Goal: Information Seeking & Learning: Check status

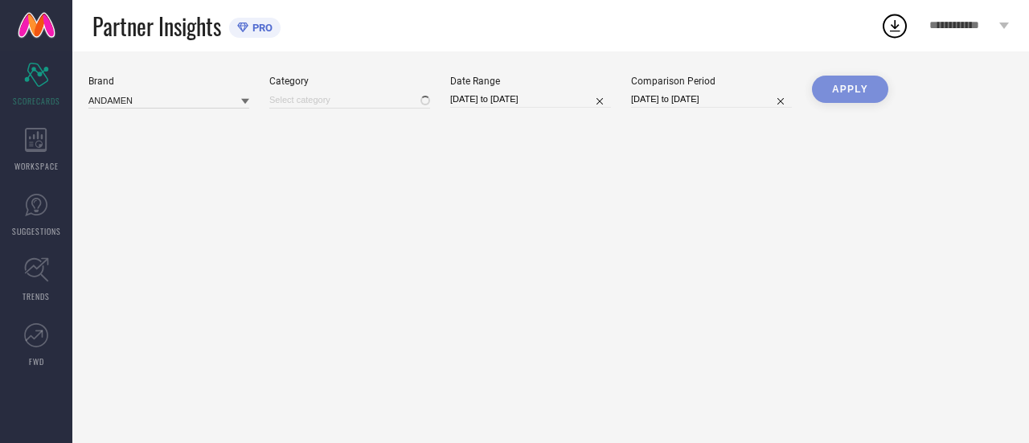
type input "All"
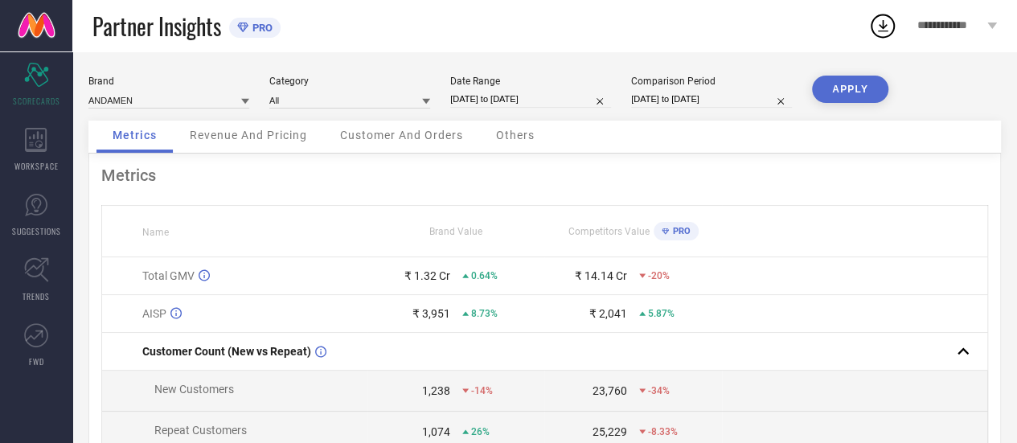
click at [881, 33] on icon at bounding box center [882, 25] width 29 height 29
click at [516, 10] on div "Partner Insights PRO" at bounding box center [480, 25] width 776 height 51
select select "7"
select select "2025"
select select "8"
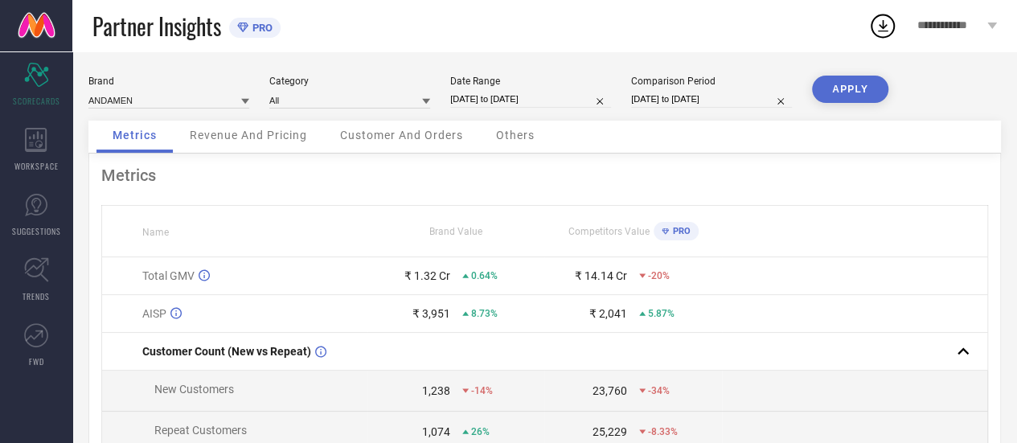
select select "2025"
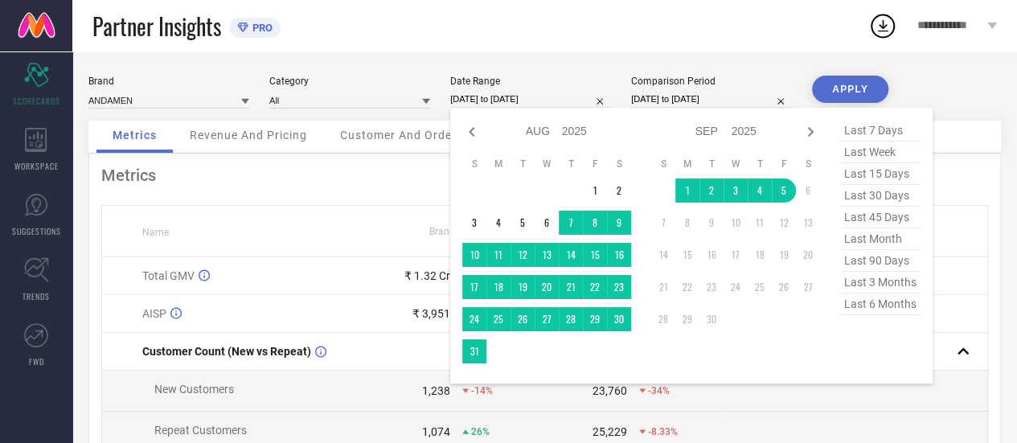
click at [505, 97] on input "[DATE] to [DATE]" at bounding box center [530, 99] width 161 height 17
click at [472, 138] on icon at bounding box center [471, 131] width 19 height 19
select select "6"
select select "2025"
select select "7"
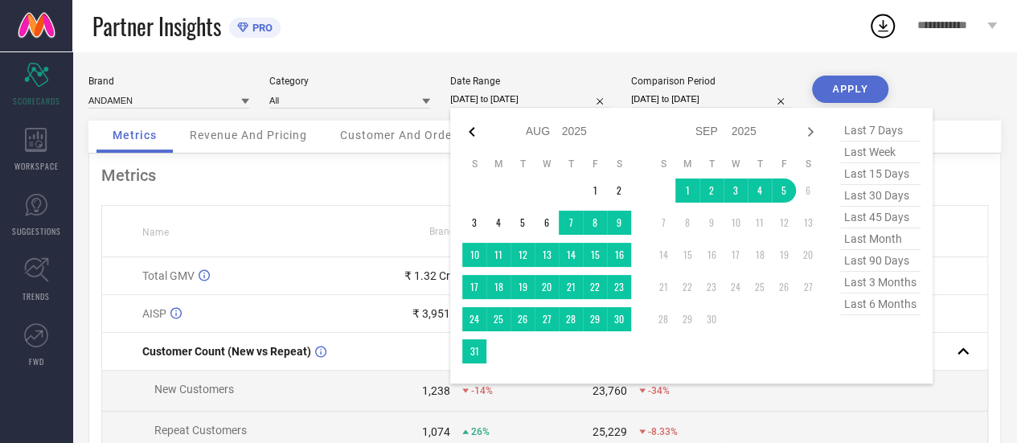
select select "2025"
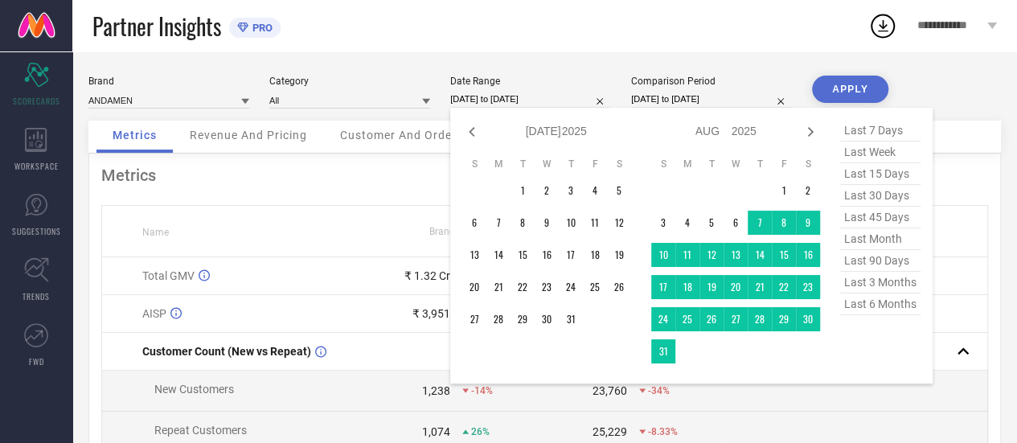
click at [472, 138] on icon at bounding box center [471, 131] width 19 height 19
select select "5"
select select "2025"
select select "6"
select select "2025"
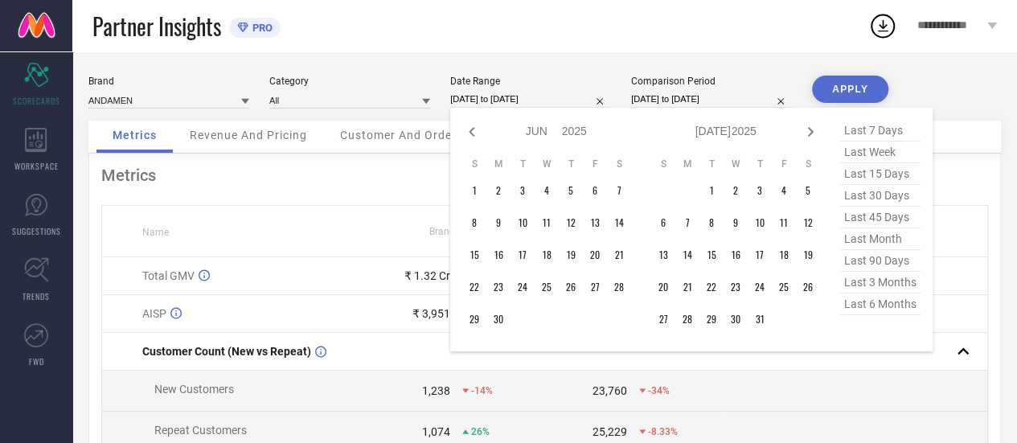
click at [472, 138] on icon at bounding box center [471, 131] width 19 height 19
select select "4"
select select "2025"
select select "5"
select select "2025"
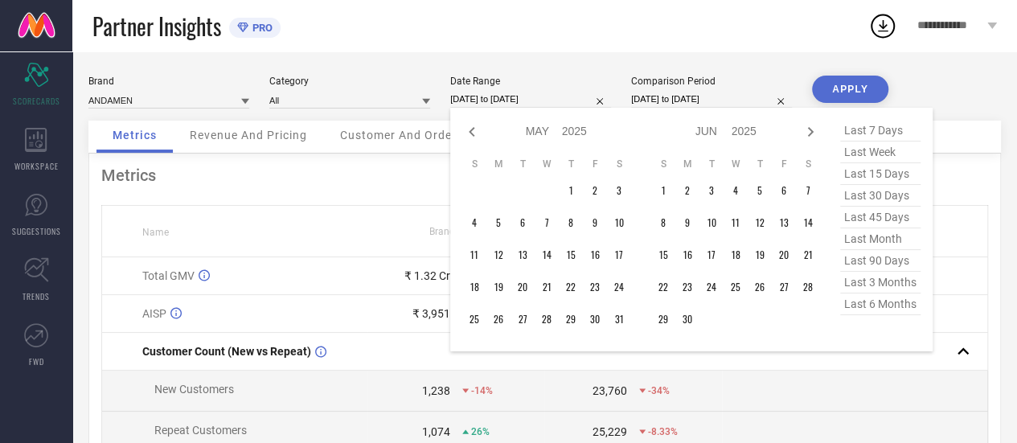
click at [472, 138] on icon at bounding box center [471, 131] width 19 height 19
select select "3"
select select "2025"
select select "4"
select select "2025"
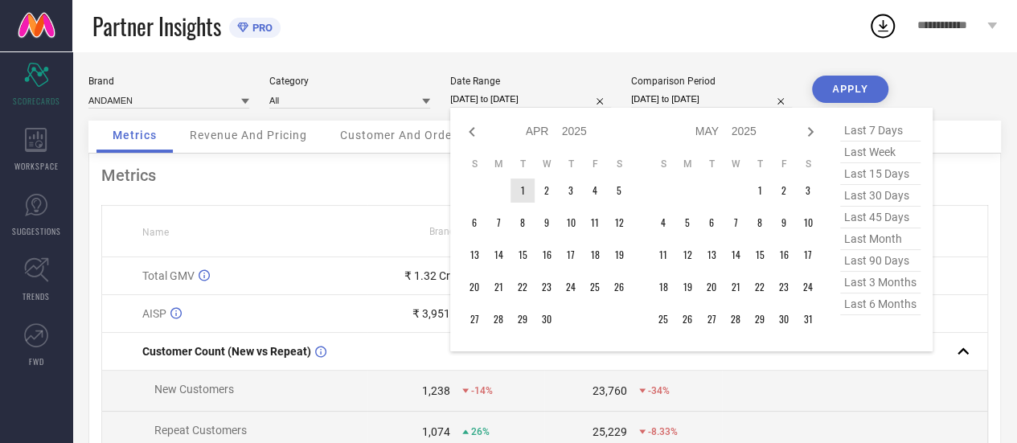
type input "After [DATE]"
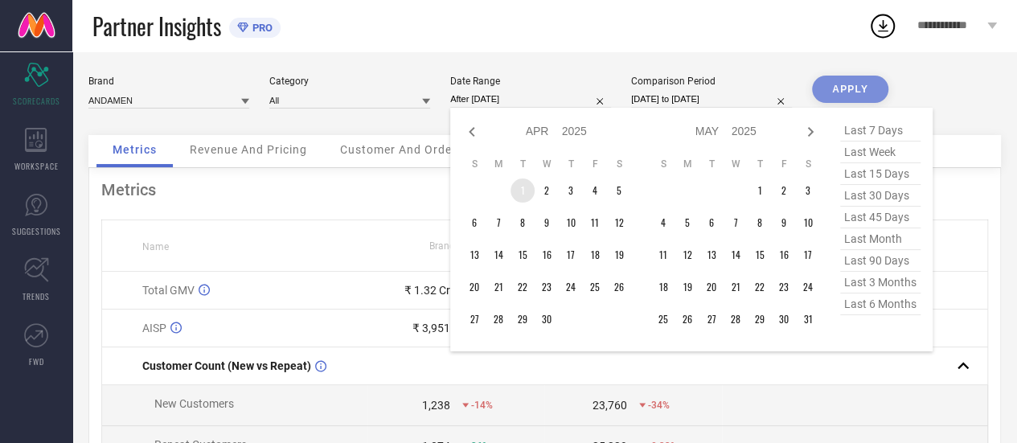
click at [522, 187] on td "1" at bounding box center [523, 191] width 24 height 24
click at [808, 133] on icon at bounding box center [810, 131] width 19 height 19
select select "4"
select select "2025"
select select "5"
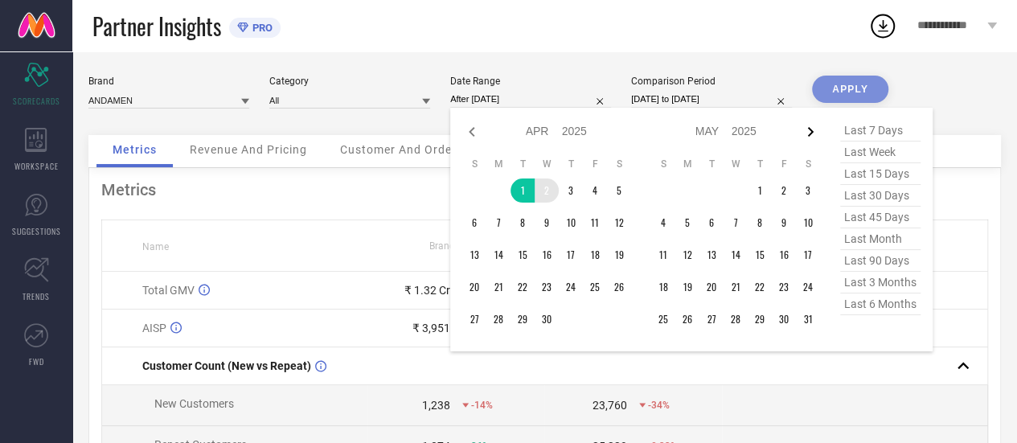
select select "2025"
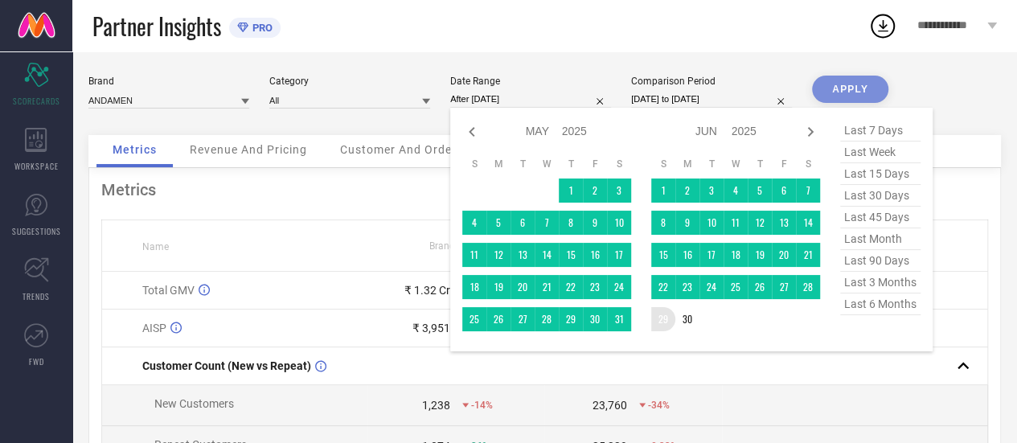
type input "[DATE] to [DATE]"
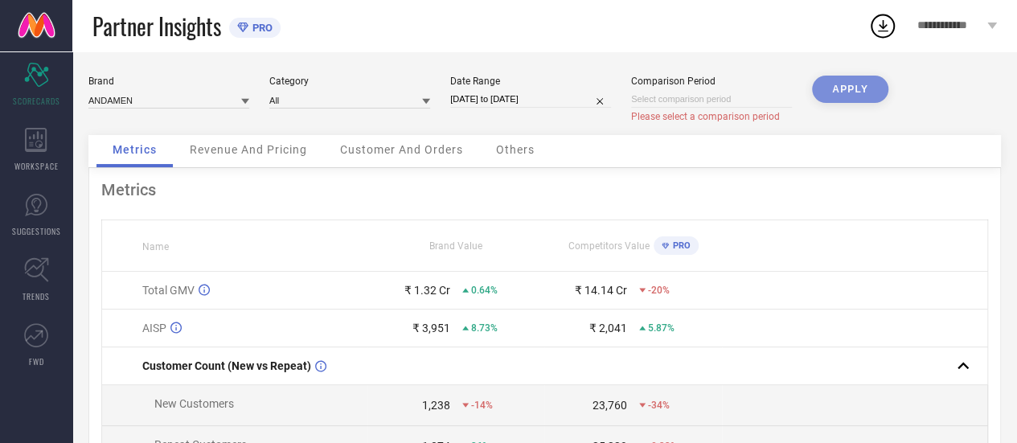
click at [843, 83] on div "APPLY" at bounding box center [850, 106] width 76 height 60
click at [220, 158] on div "Revenue And Pricing" at bounding box center [249, 151] width 150 height 32
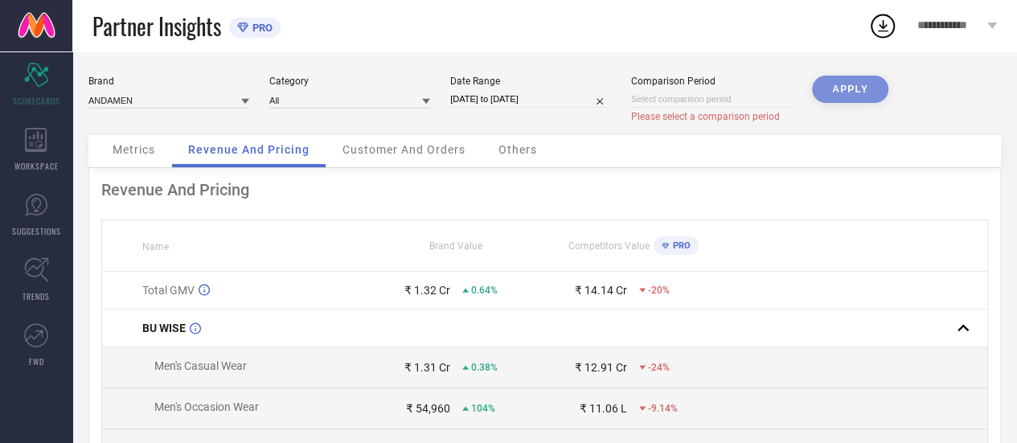
select select "8"
select select "2025"
select select "9"
select select "2025"
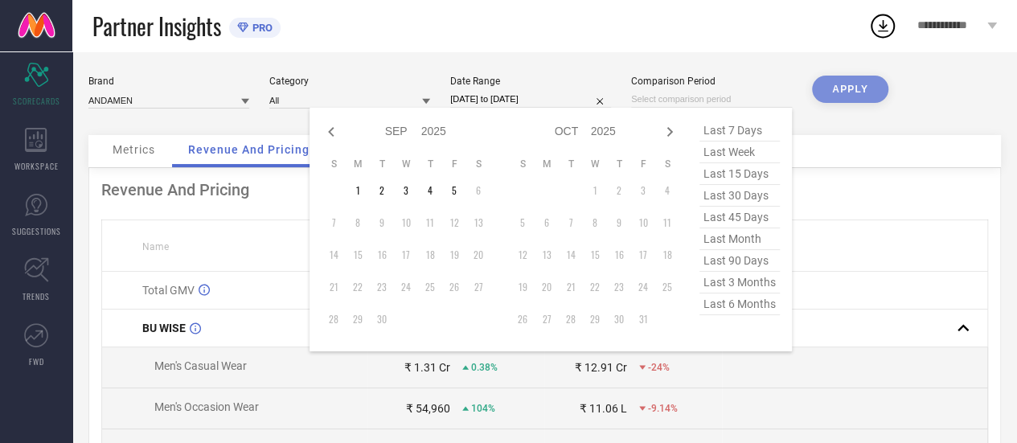
click at [650, 102] on input at bounding box center [711, 99] width 161 height 17
click at [327, 139] on icon at bounding box center [331, 131] width 19 height 19
select select "7"
select select "2025"
select select "8"
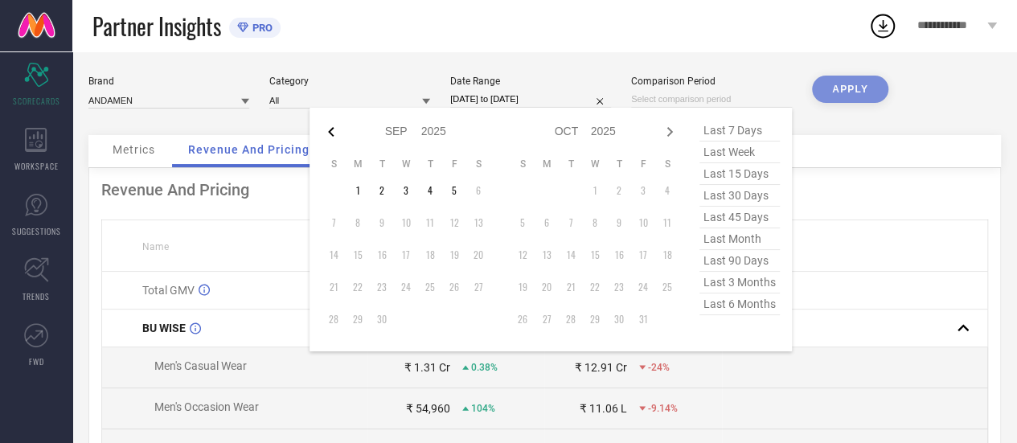
select select "2025"
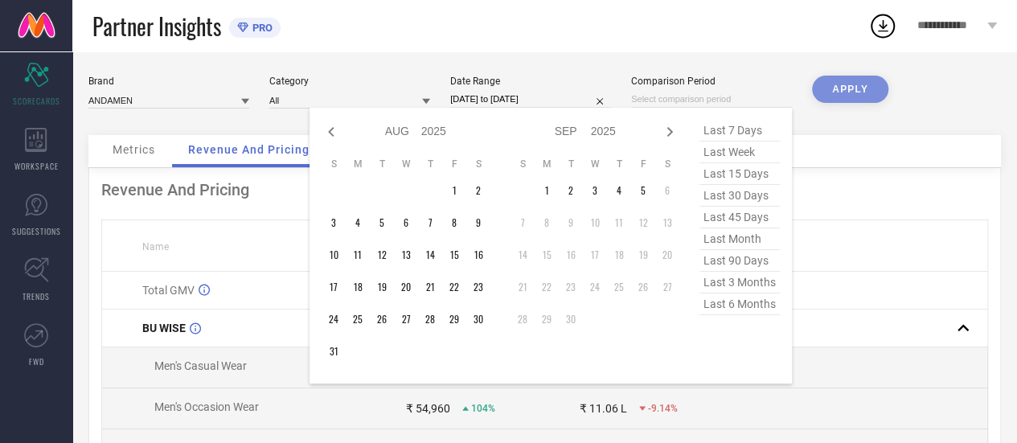
click at [327, 139] on icon at bounding box center [331, 131] width 19 height 19
select select "6"
select select "2025"
select select "7"
select select "2025"
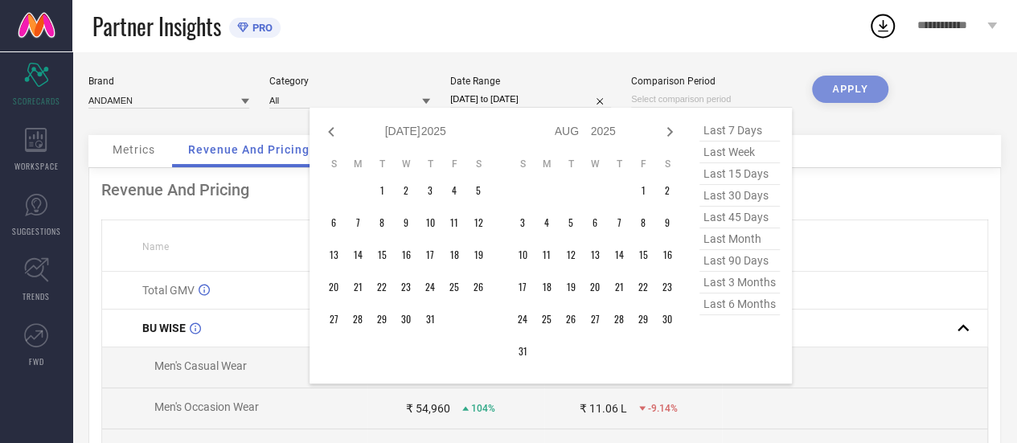
click at [327, 139] on icon at bounding box center [331, 131] width 19 height 19
select select "5"
select select "2025"
select select "6"
select select "2025"
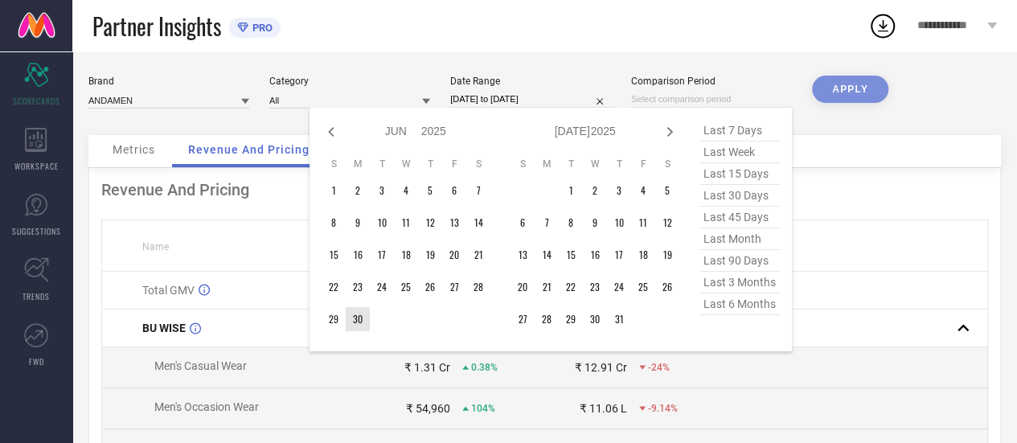
type input "After [DATE]"
click at [362, 325] on td "30" at bounding box center [358, 319] width 24 height 24
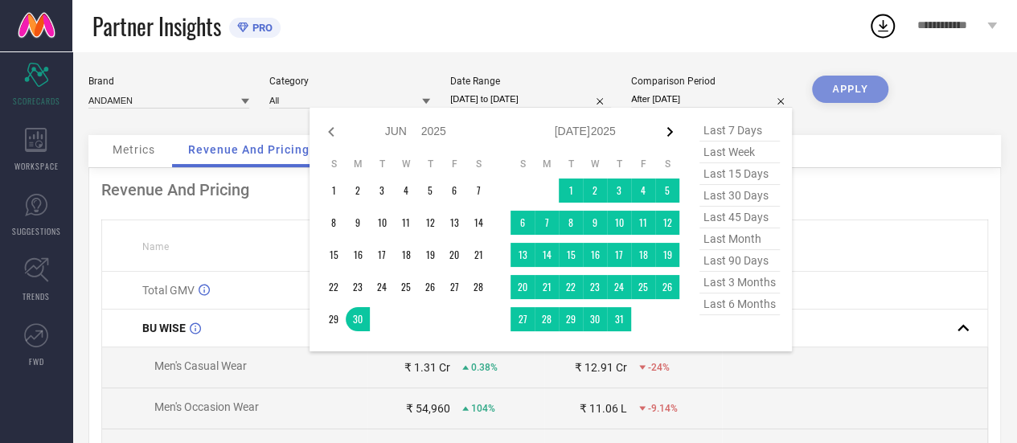
click at [667, 133] on icon at bounding box center [669, 131] width 19 height 19
select select "6"
select select "2025"
select select "7"
select select "2025"
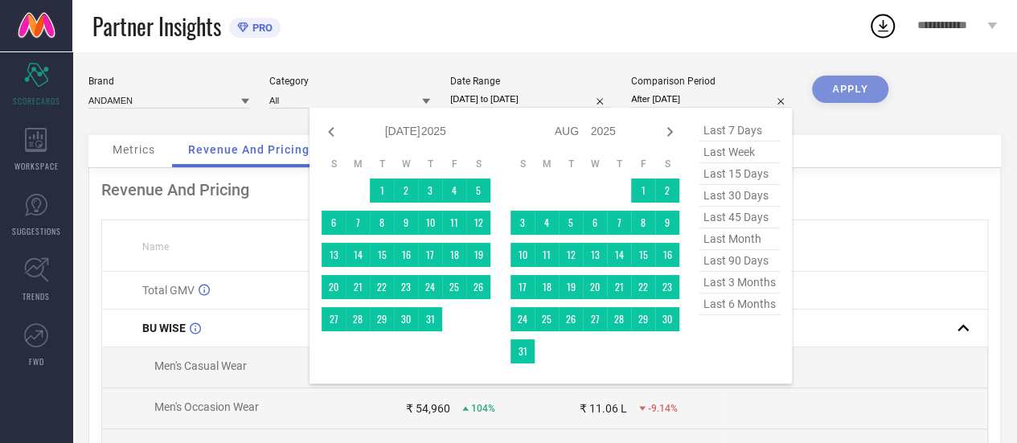
click at [667, 133] on icon at bounding box center [669, 131] width 19 height 19
select select "7"
select select "2025"
select select "8"
select select "2025"
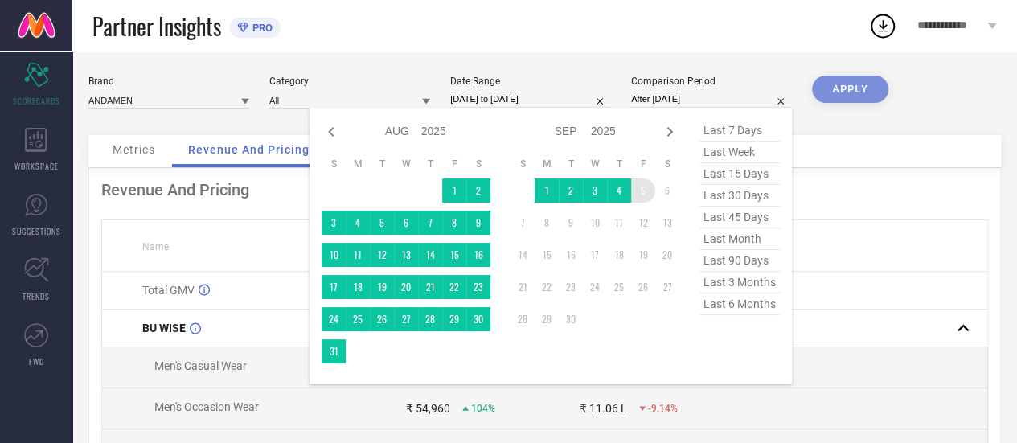
type input "[DATE] to [DATE]"
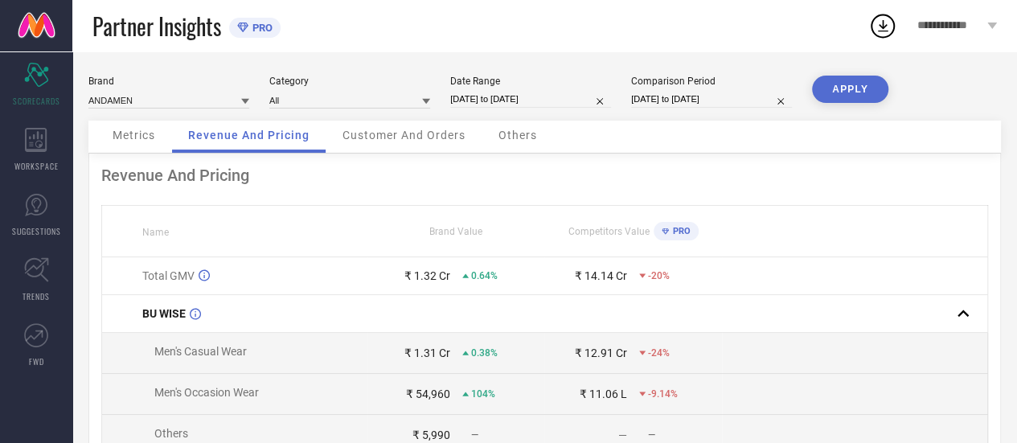
click at [839, 94] on button "APPLY" at bounding box center [850, 89] width 76 height 27
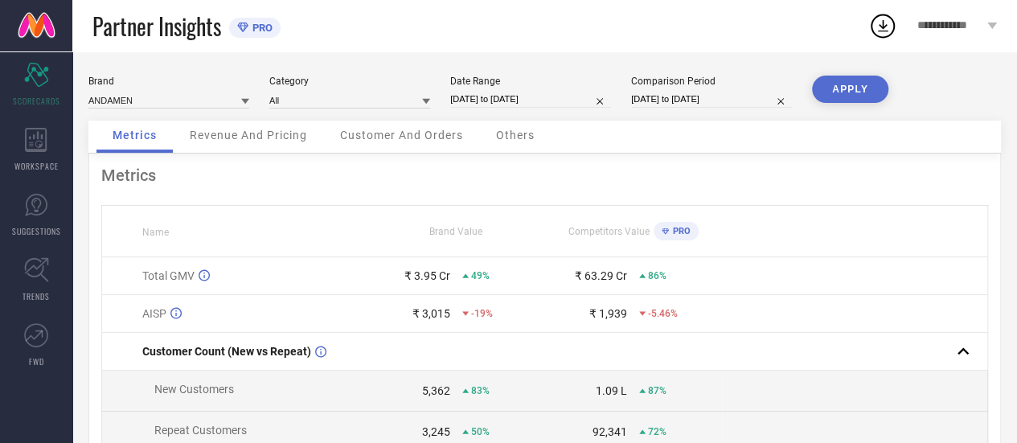
click at [245, 142] on span "Revenue And Pricing" at bounding box center [248, 135] width 117 height 13
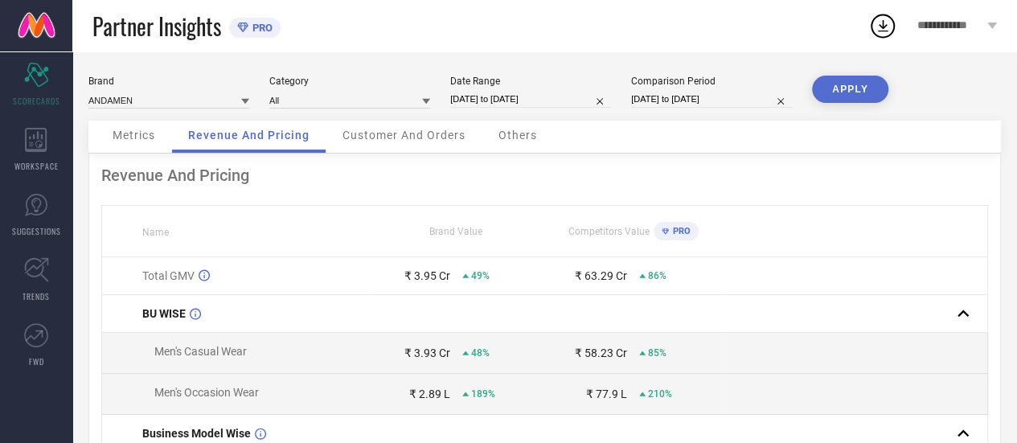
click at [367, 128] on div "Customer And Orders" at bounding box center [403, 137] width 155 height 32
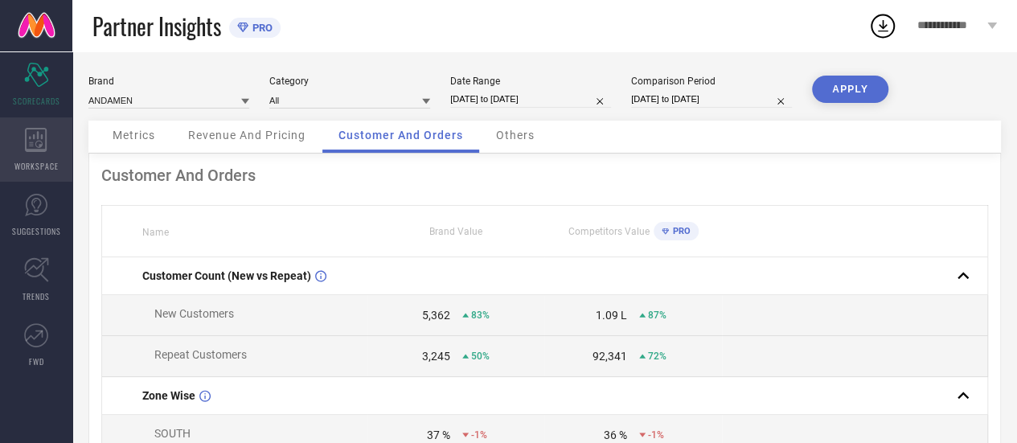
click at [19, 144] on div "WORKSPACE" at bounding box center [36, 149] width 72 height 64
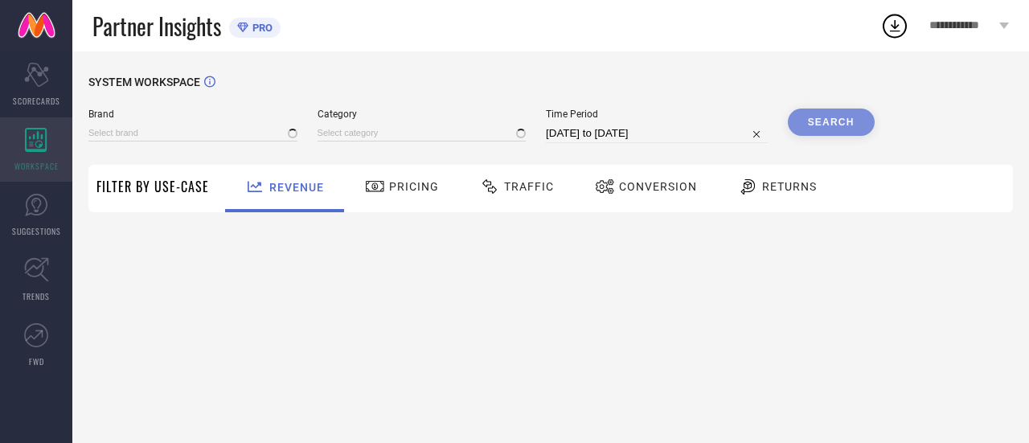
type input "ANDAMEN"
type input "All"
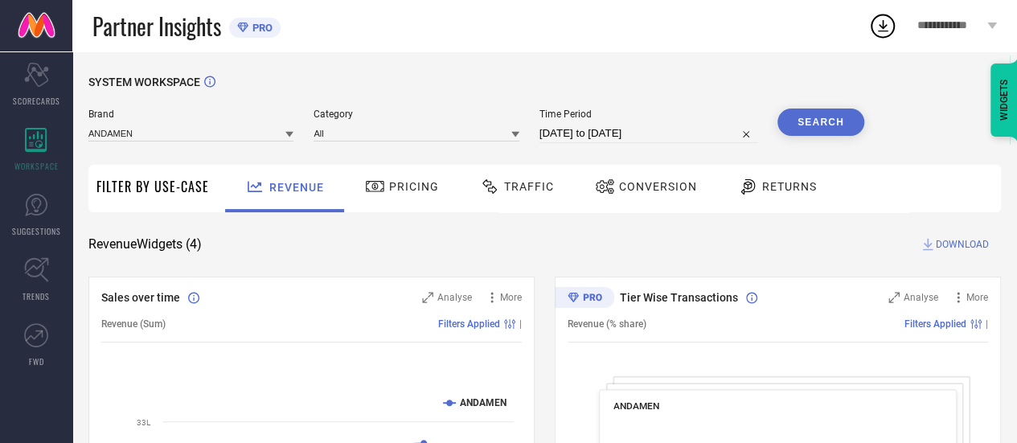
click at [492, 202] on div "Traffic" at bounding box center [517, 188] width 114 height 47
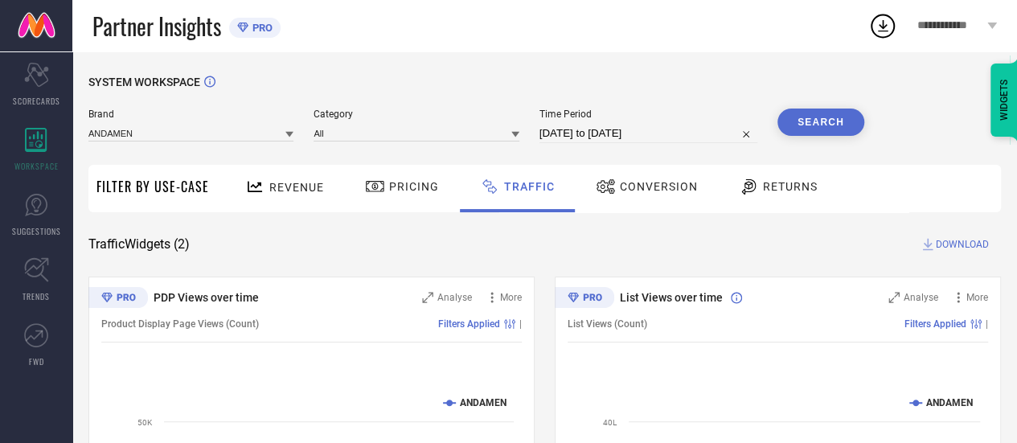
select select "7"
select select "2025"
select select "8"
select select "2025"
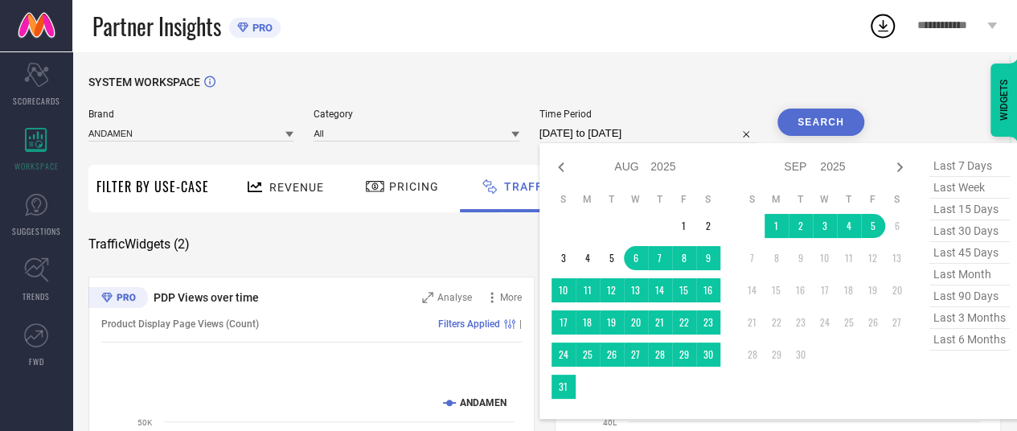
click at [663, 134] on input "[DATE] to [DATE]" at bounding box center [649, 133] width 218 height 19
drag, startPoint x: 561, startPoint y: 157, endPoint x: 560, endPoint y: 165, distance: 8.1
click at [560, 165] on div "Jan Feb Mar Apr May Jun [DATE] Aug Sep Oct Nov [DATE] 2016 2017 2018 2019 2020 …" at bounding box center [636, 166] width 169 height 23
click at [560, 165] on icon at bounding box center [561, 167] width 19 height 19
select select "5"
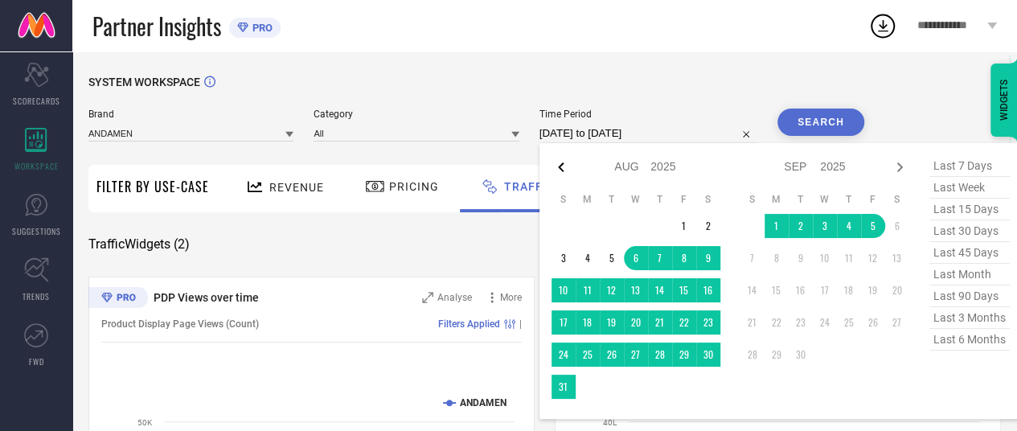
select select "2025"
select select "6"
select select "2025"
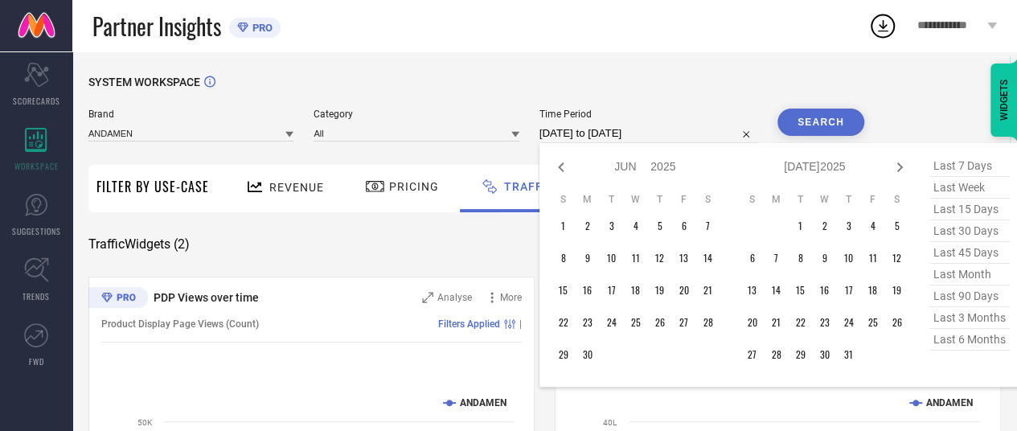
click at [560, 165] on icon at bounding box center [561, 167] width 19 height 19
select select "2"
select select "2025"
select select "3"
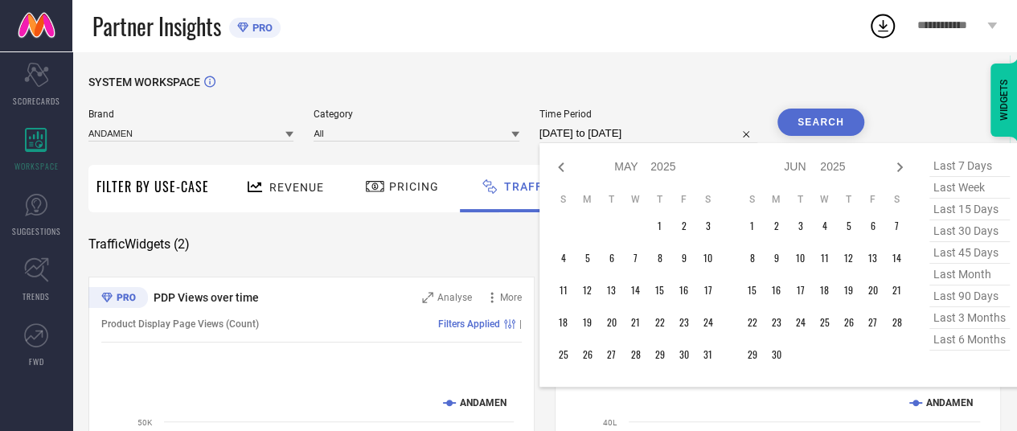
select select "2025"
click at [900, 163] on icon at bounding box center [899, 167] width 19 height 19
select select "3"
select select "2025"
select select "4"
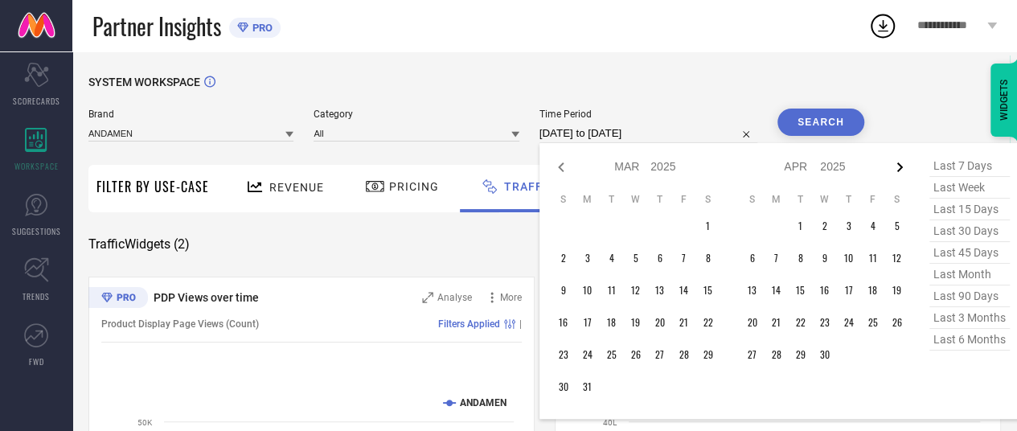
select select "2025"
type input "After [DATE]"
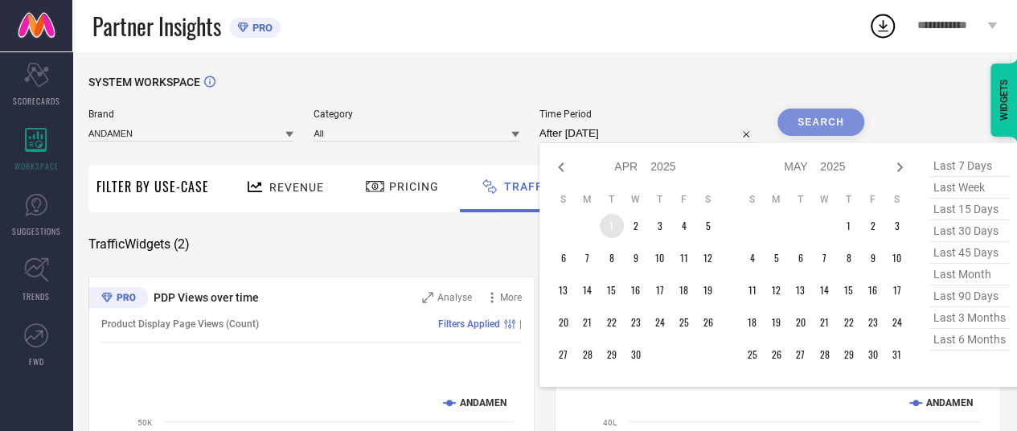
click at [609, 233] on td "1" at bounding box center [612, 226] width 24 height 24
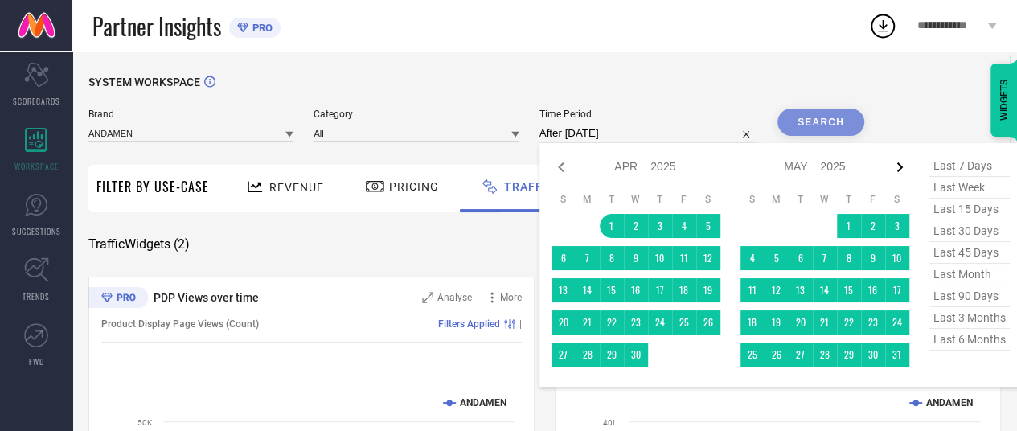
click at [905, 168] on icon at bounding box center [899, 167] width 19 height 19
select select "4"
select select "2025"
select select "5"
select select "2025"
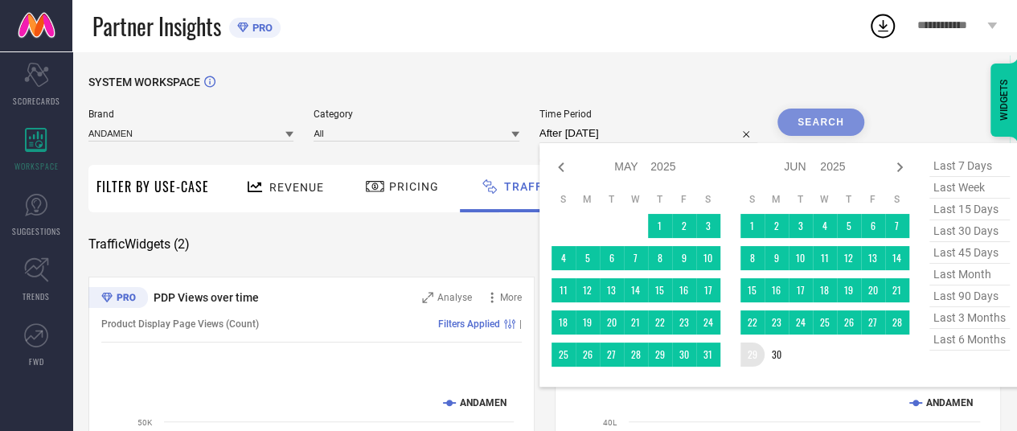
type input "[DATE] to [DATE]"
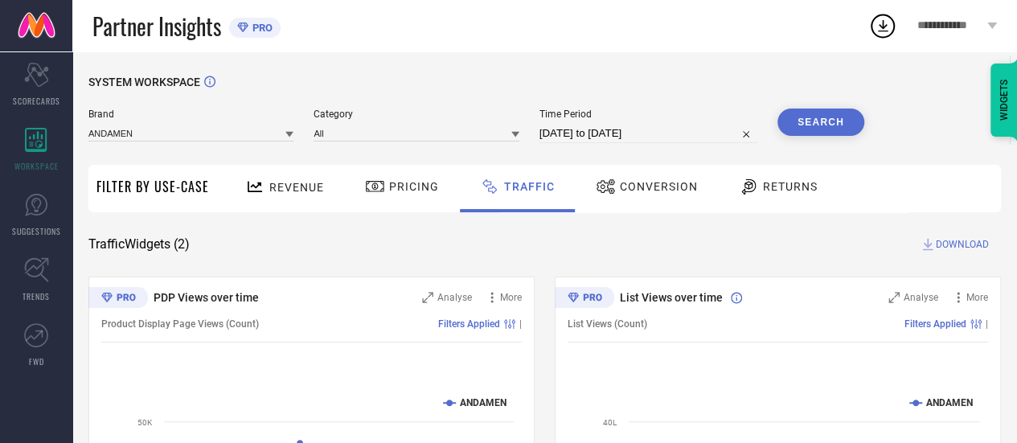
click at [841, 127] on button "Search" at bounding box center [821, 122] width 87 height 27
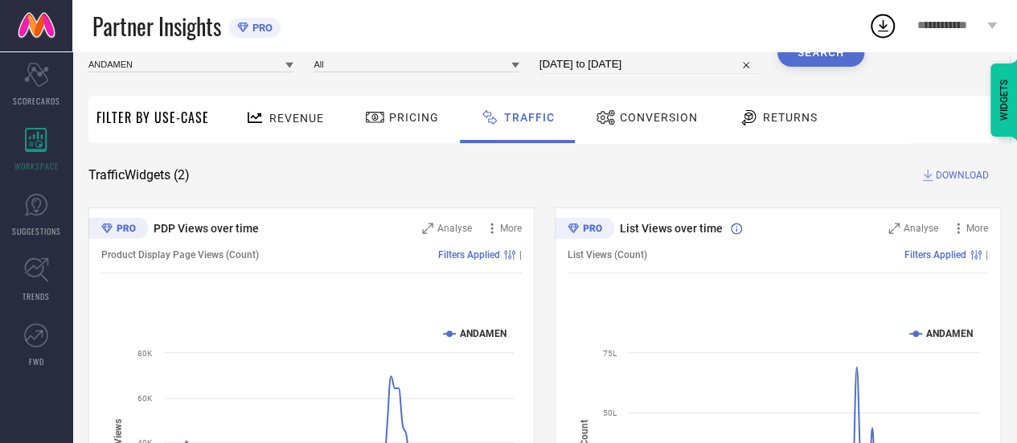
scroll to position [56, 0]
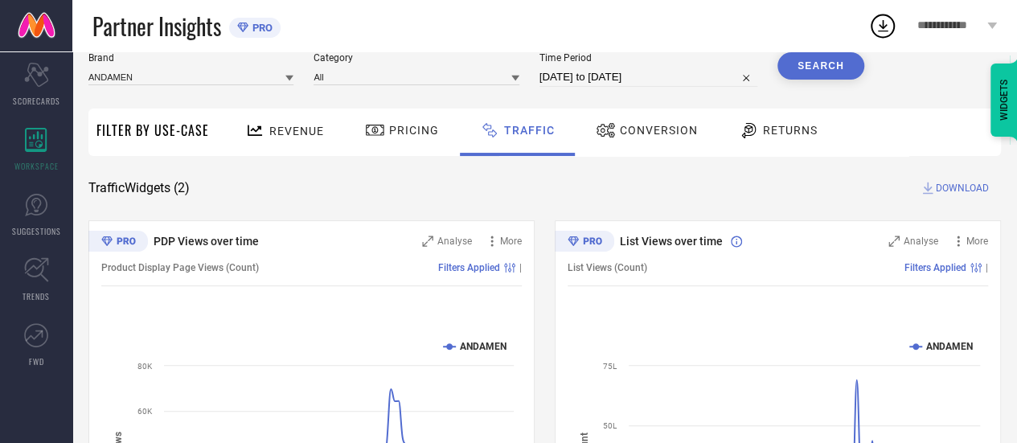
click at [954, 183] on span "DOWNLOAD" at bounding box center [962, 188] width 53 height 16
click at [882, 23] on icon at bounding box center [883, 26] width 10 height 12
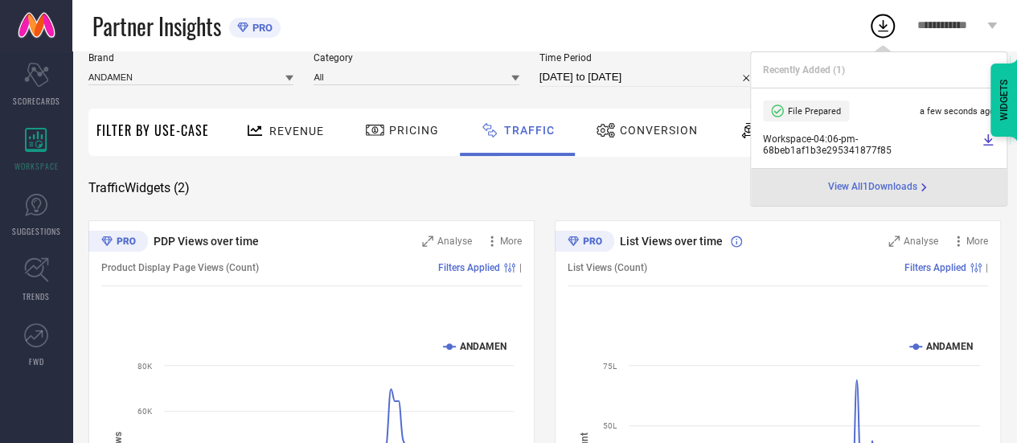
click at [719, 14] on div "Partner Insights PRO" at bounding box center [480, 25] width 776 height 51
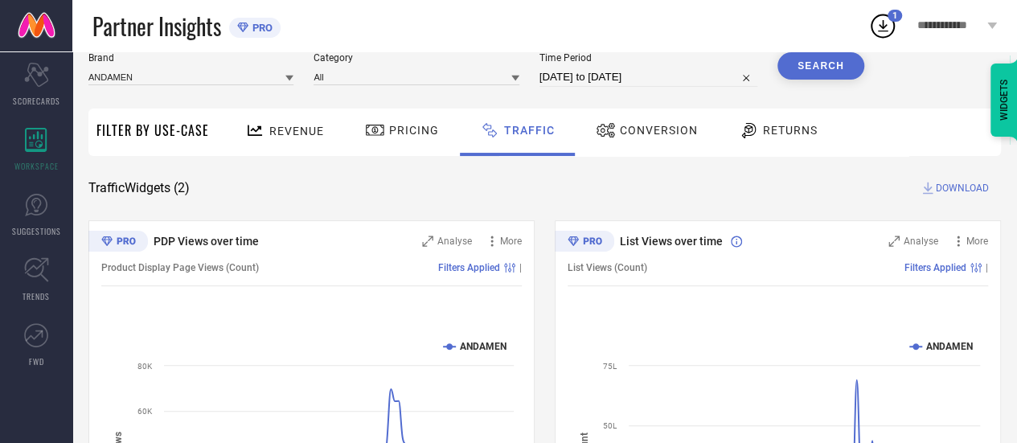
select select "3"
select select "2025"
select select "4"
select select "2025"
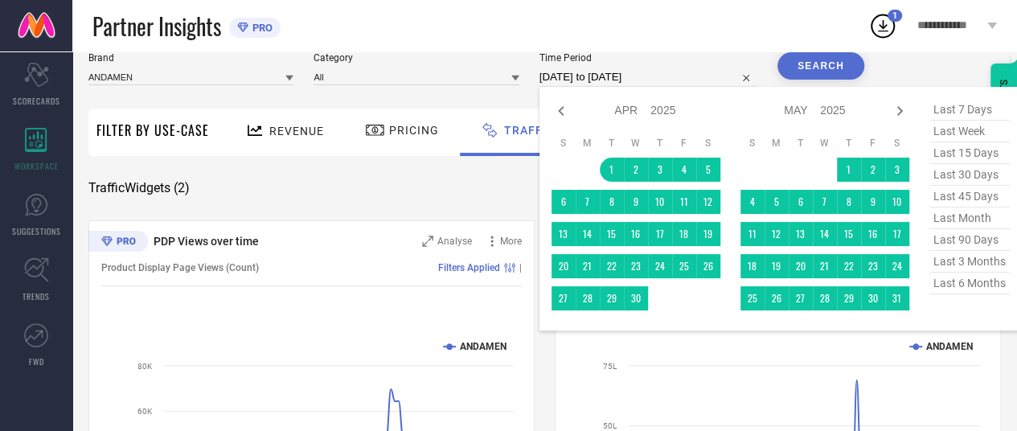
click at [707, 76] on input "[DATE] to [DATE]" at bounding box center [649, 77] width 218 height 19
click at [897, 115] on icon at bounding box center [899, 110] width 19 height 19
select select "4"
select select "2025"
select select "5"
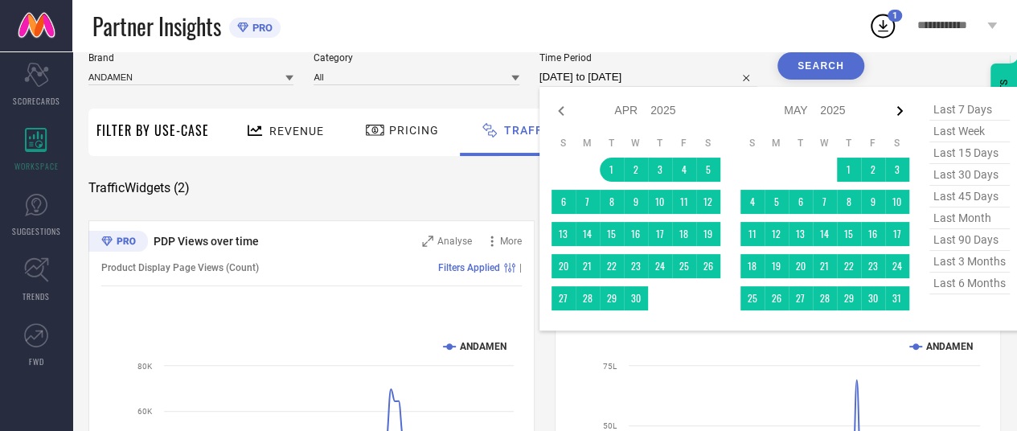
select select "2025"
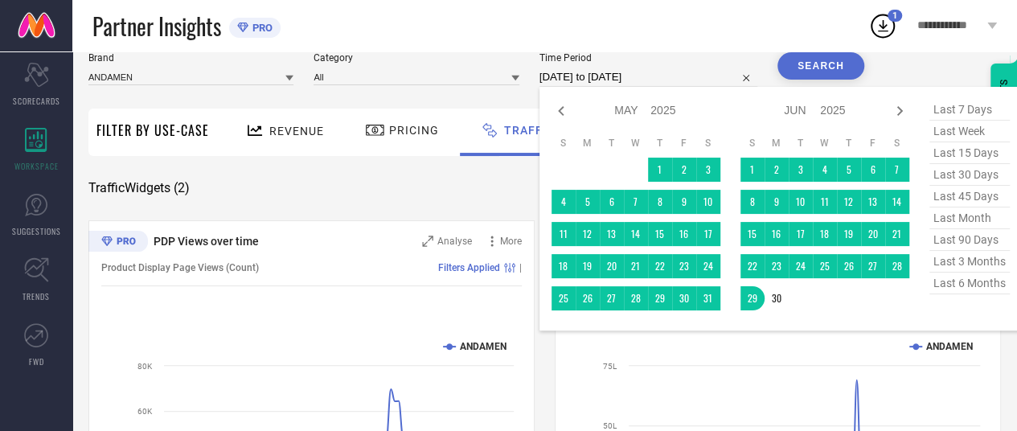
click at [897, 115] on icon at bounding box center [899, 110] width 19 height 19
select select "5"
select select "2025"
select select "6"
select select "2025"
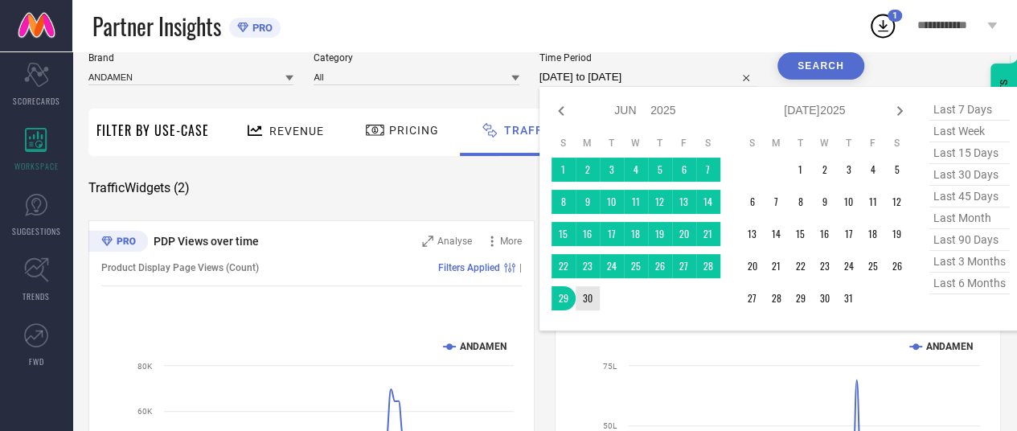
type input "After [DATE]"
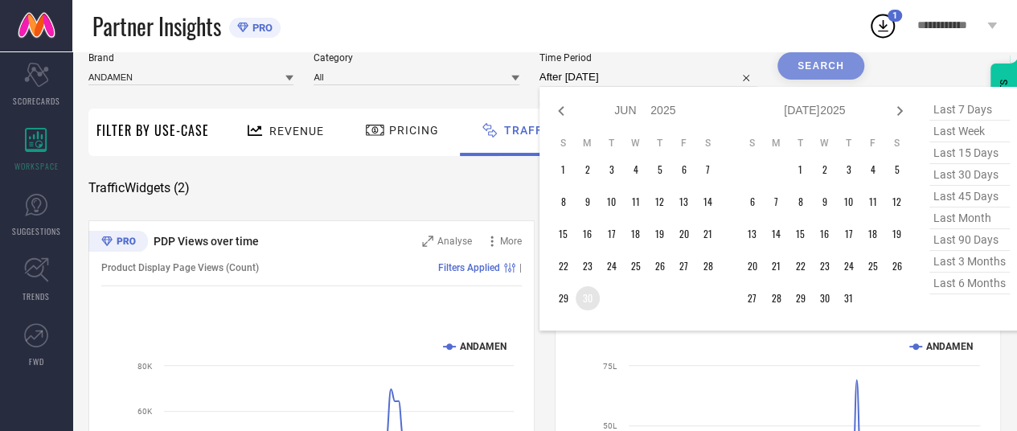
click at [590, 298] on td "30" at bounding box center [588, 298] width 24 height 24
click at [896, 104] on icon at bounding box center [899, 110] width 19 height 19
select select "6"
select select "2025"
select select "7"
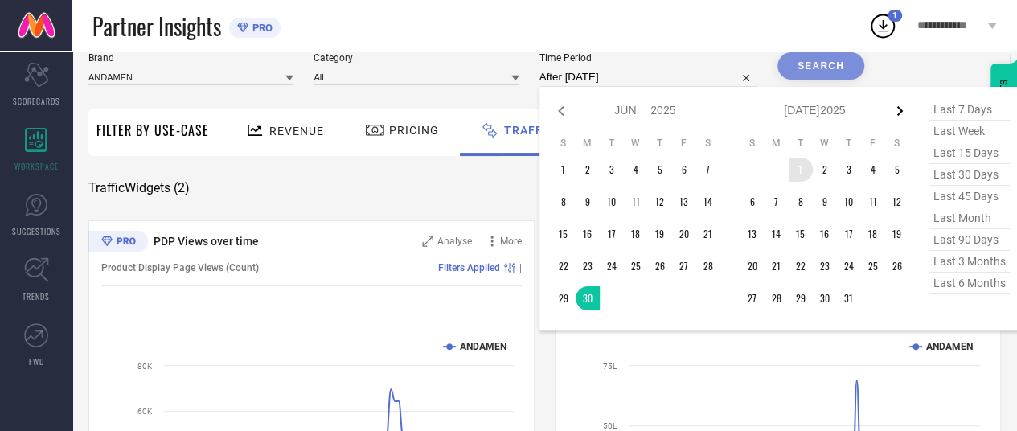
select select "2025"
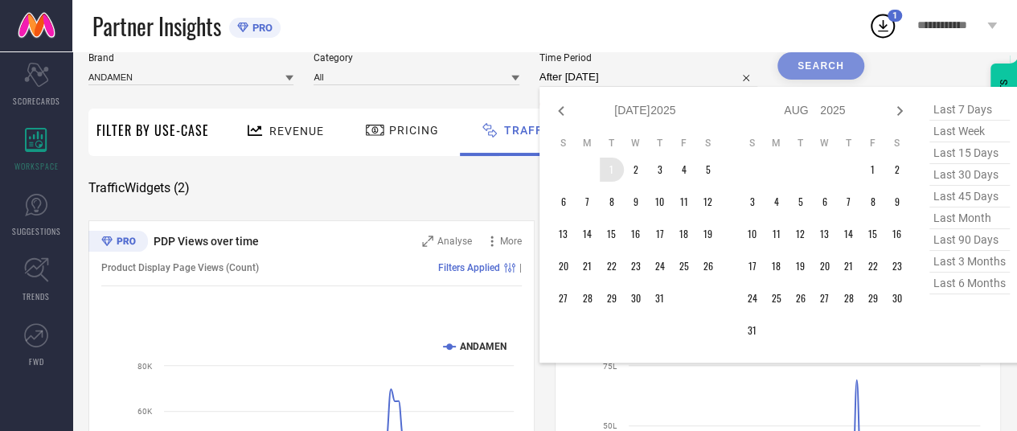
click at [896, 104] on icon at bounding box center [899, 110] width 19 height 19
select select "7"
select select "2025"
select select "8"
select select "2025"
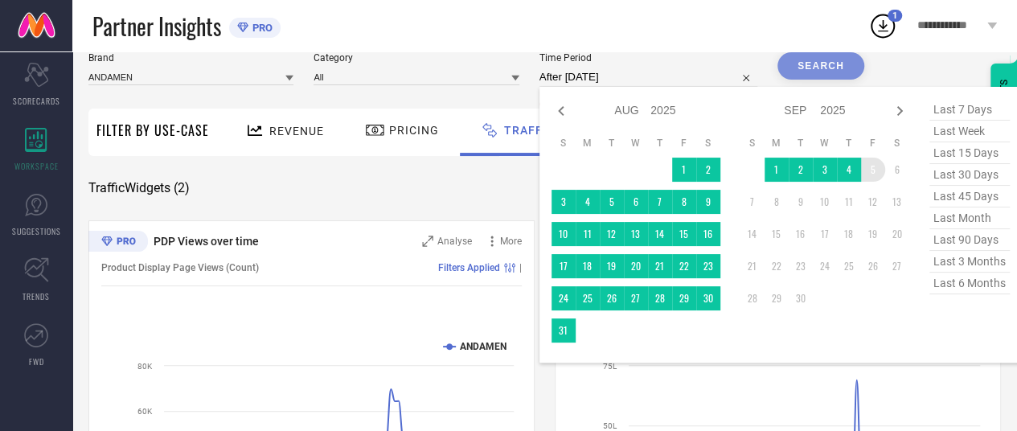
type input "[DATE] to [DATE]"
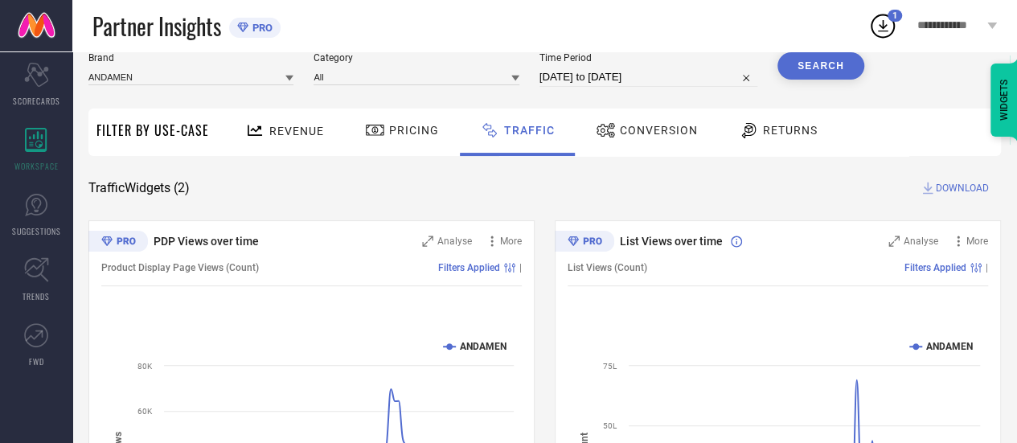
click at [827, 79] on button "Search" at bounding box center [821, 65] width 87 height 27
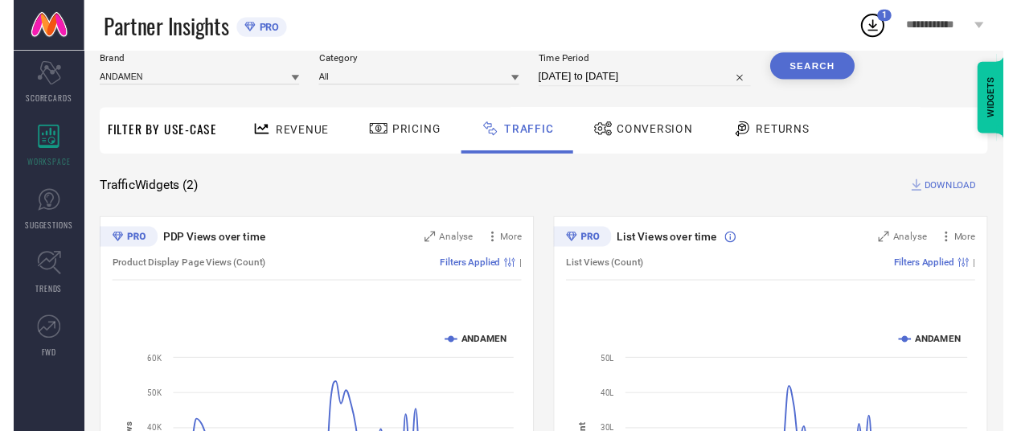
scroll to position [53, 0]
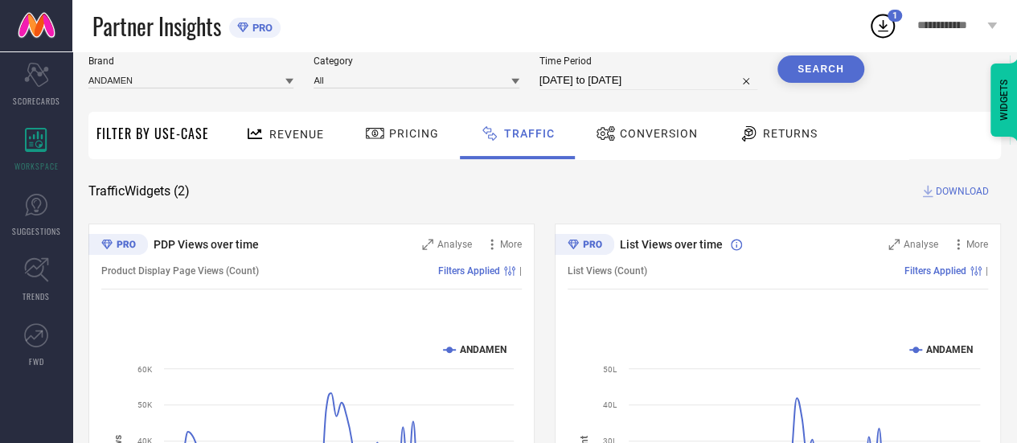
click at [930, 195] on icon at bounding box center [928, 191] width 16 height 16
click at [884, 19] on icon at bounding box center [882, 25] width 29 height 29
click at [598, 205] on div "SYSTEM WORKSPACE Brand ANDAMEN Category All Time Period [DATE] to [DATE] Search…" at bounding box center [544, 324] width 913 height 603
select select "5"
select select "2025"
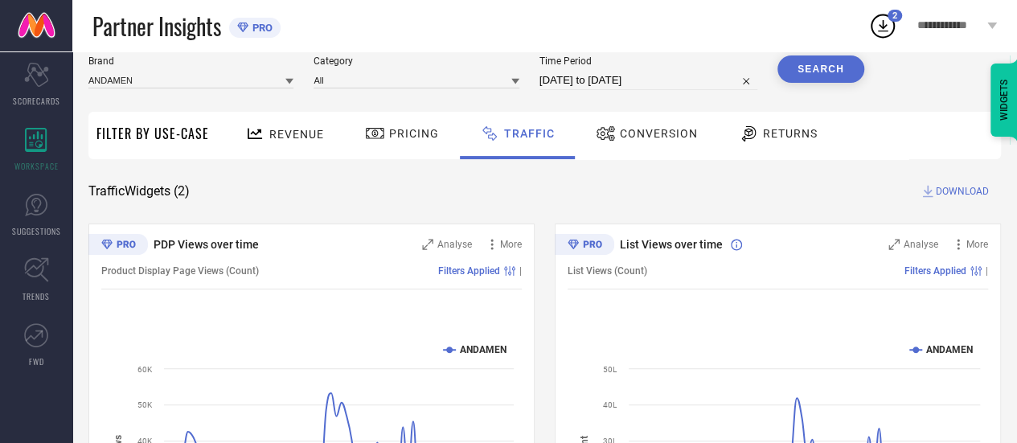
select select "6"
select select "2025"
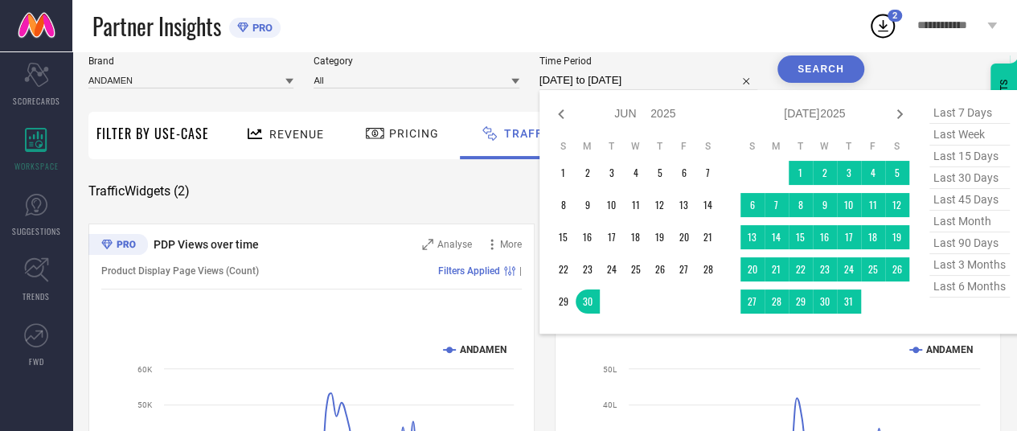
click at [638, 80] on input "[DATE] to [DATE]" at bounding box center [649, 80] width 218 height 19
click at [556, 113] on icon at bounding box center [561, 114] width 19 height 19
select select "4"
select select "2025"
select select "5"
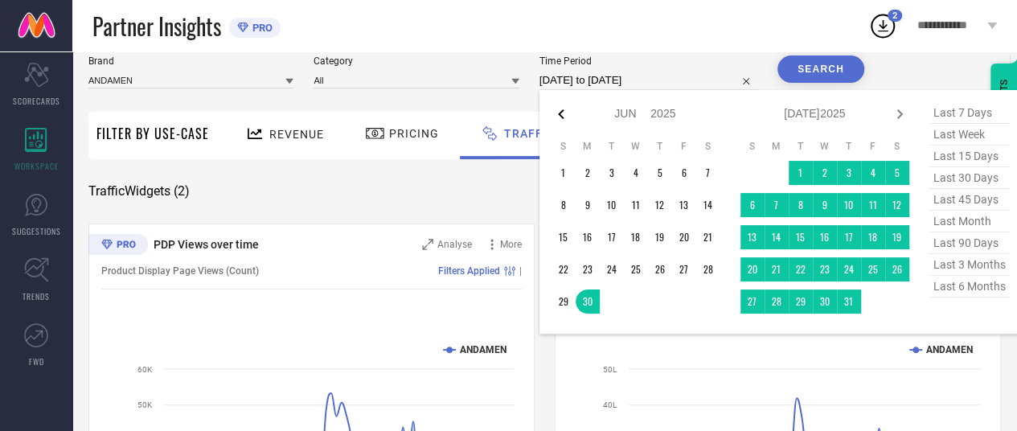
select select "2025"
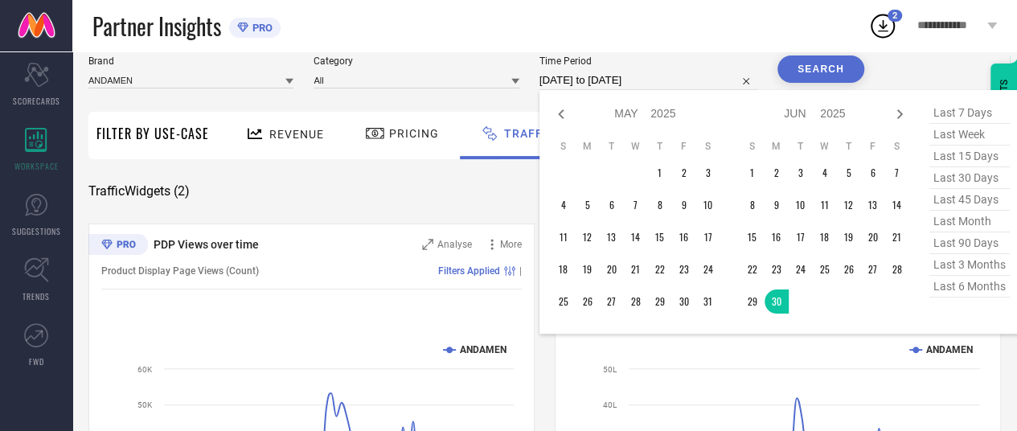
click at [556, 113] on icon at bounding box center [561, 114] width 19 height 19
select select "3"
select select "2025"
select select "4"
select select "2025"
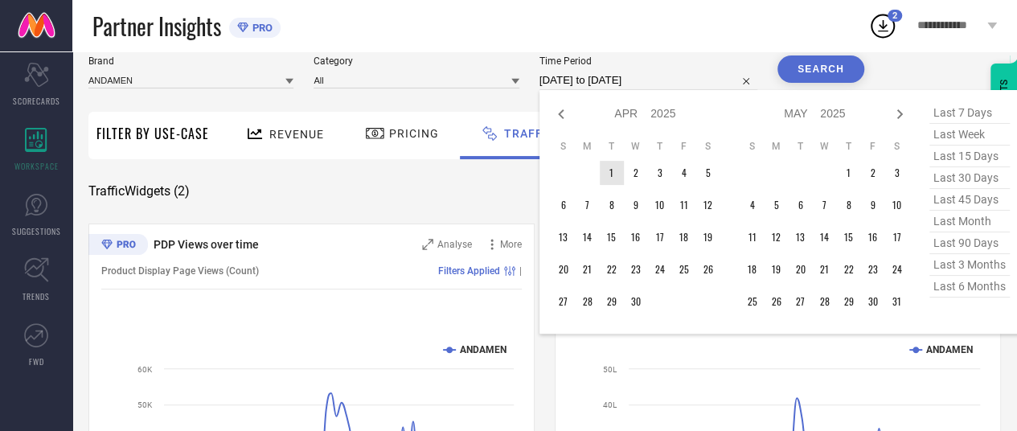
type input "After [DATE]"
click at [609, 177] on td "1" at bounding box center [612, 173] width 24 height 24
